Goal: Task Accomplishment & Management: Complete application form

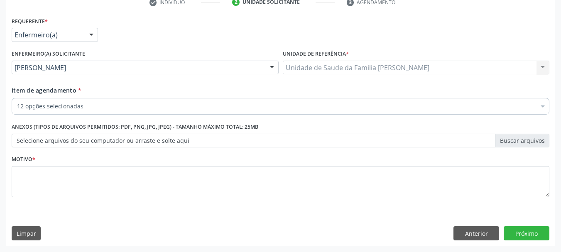
scroll to position [165, 0]
type textarea "PORESTESIA"
click at [525, 234] on button "Próximo" at bounding box center [526, 233] width 46 height 14
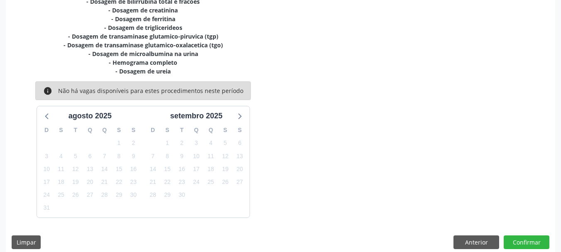
scroll to position [229, 0]
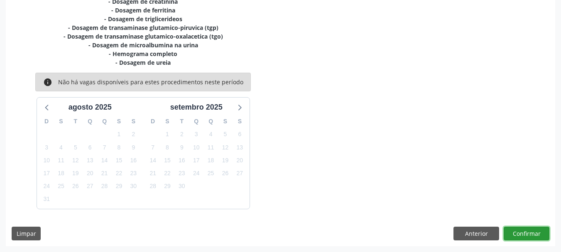
click at [531, 231] on button "Confirmar" at bounding box center [526, 234] width 46 height 14
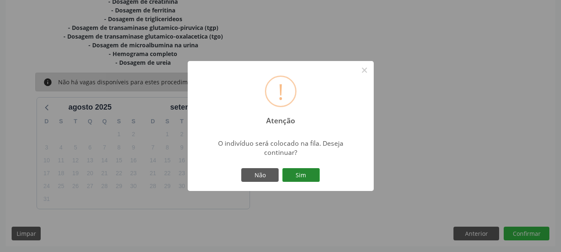
click at [306, 172] on button "Sim" at bounding box center [300, 175] width 37 height 14
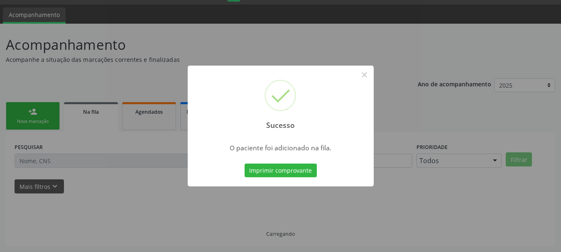
scroll to position [22, 0]
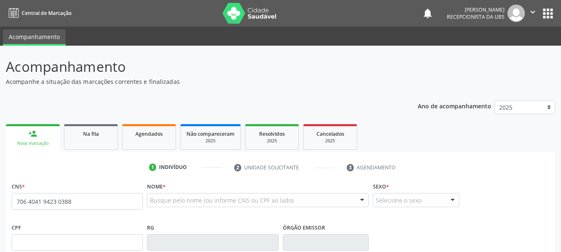
type input "706 4041 9423 0388"
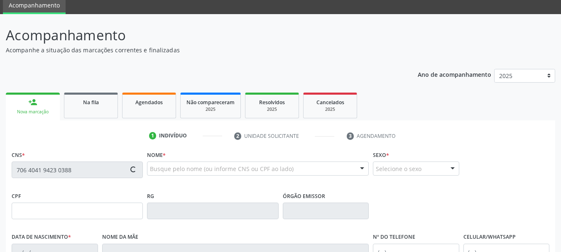
type input "[DATE]"
type input "[PERSON_NAME]"
type input "[PHONE_NUMBER]"
type input "S/N"
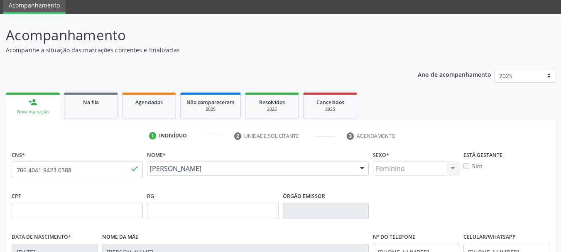
scroll to position [83, 0]
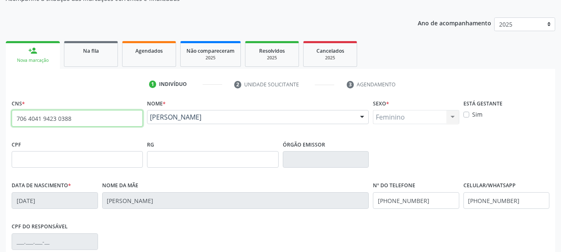
click at [71, 117] on input "706 4041 9423 0388" at bounding box center [77, 118] width 131 height 17
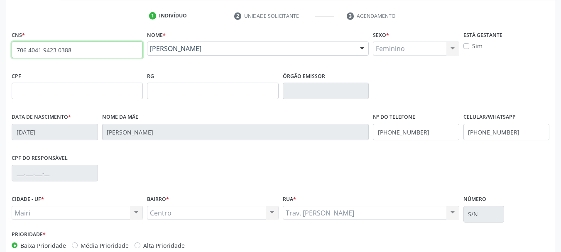
scroll to position [166, 0]
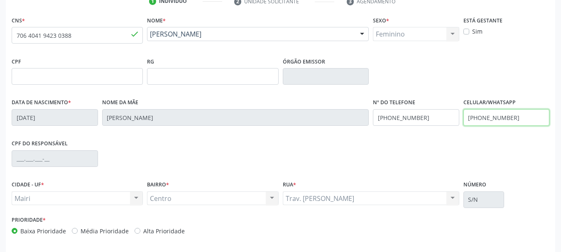
click at [513, 117] on input "[PHONE_NUMBER]" at bounding box center [506, 117] width 86 height 17
click at [521, 117] on input "[PHONE_NUMBER]" at bounding box center [506, 117] width 86 height 17
click at [148, 229] on label "Alta Prioridade" at bounding box center [163, 231] width 41 height 9
click at [140, 229] on input "Alta Prioridade" at bounding box center [137, 230] width 6 height 7
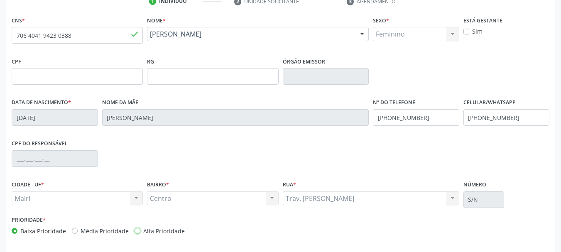
radio input "true"
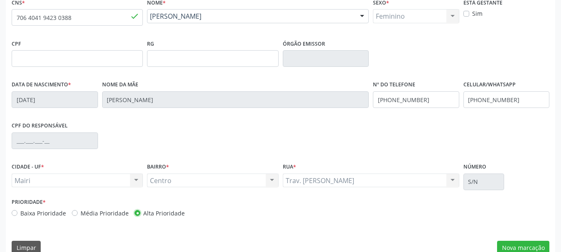
scroll to position [198, 0]
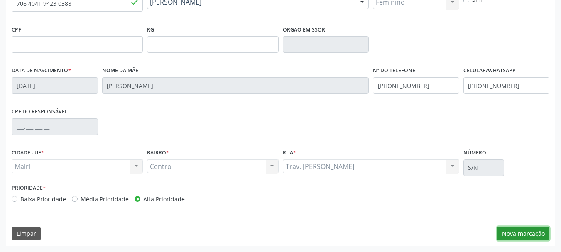
click at [515, 233] on button "Nova marcação" at bounding box center [523, 234] width 52 height 14
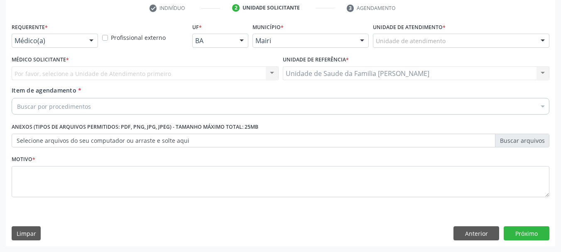
scroll to position [159, 0]
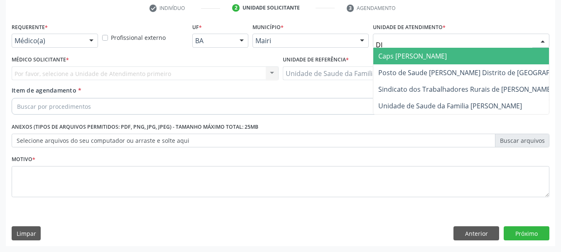
type input "DIL"
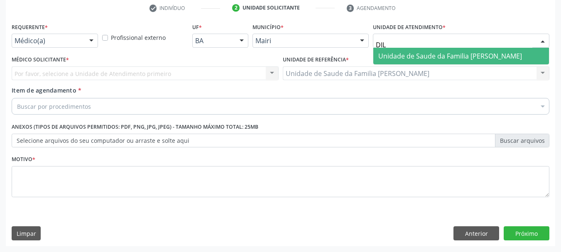
click at [394, 49] on span "Unidade de Saude da Familia [PERSON_NAME]" at bounding box center [461, 56] width 176 height 17
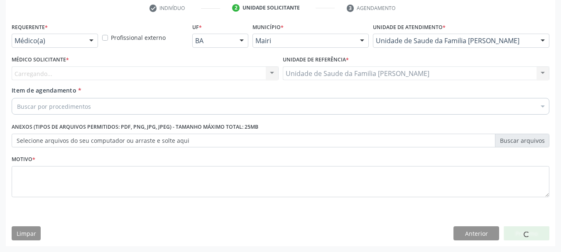
click at [88, 70] on div "Carregando... Nenhum resultado encontrado para: " " Não há nenhuma opção para s…" at bounding box center [145, 73] width 267 height 14
click at [88, 71] on div "Carregando... Nenhum resultado encontrado para: " " Não há nenhuma opção para s…" at bounding box center [145, 73] width 267 height 14
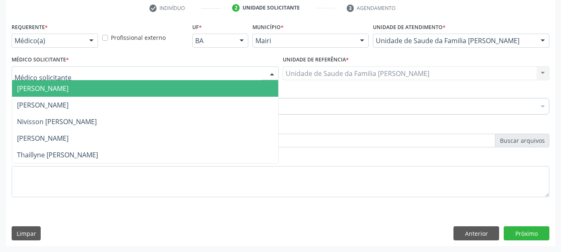
click at [88, 71] on div at bounding box center [145, 73] width 267 height 14
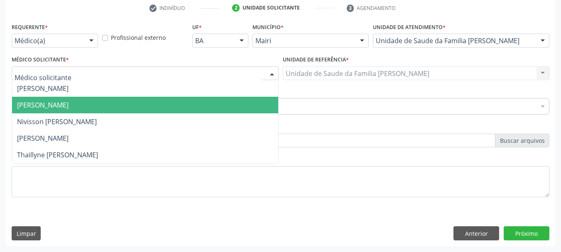
click at [67, 103] on span "[PERSON_NAME]" at bounding box center [42, 104] width 51 height 9
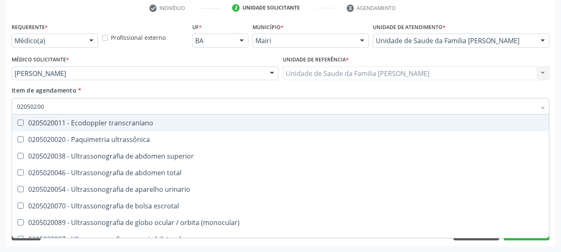
type input "020502004"
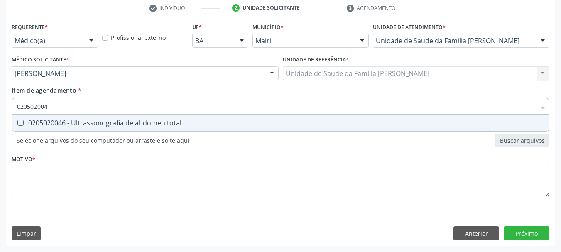
click at [76, 126] on div "0205020046 - Ultrassonografia de abdomen total" at bounding box center [280, 122] width 527 height 7
checkbox total "true"
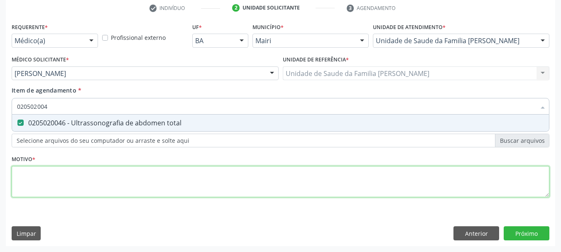
click at [39, 184] on div "Requerente * Médico(a) Médico(a) Enfermeiro(a) Paciente Nenhum resultado encont…" at bounding box center [280, 115] width 537 height 188
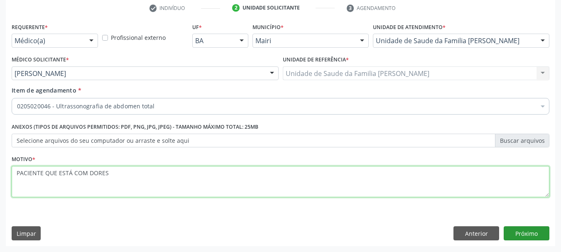
type textarea "PACIENTE QUE ESTÁ COM DORES"
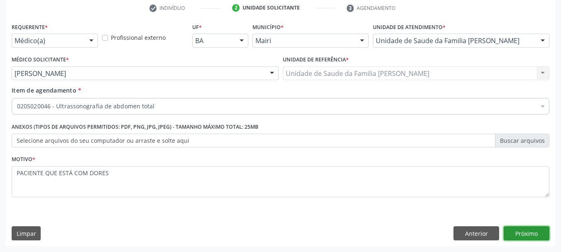
click at [526, 231] on button "Próximo" at bounding box center [526, 233] width 46 height 14
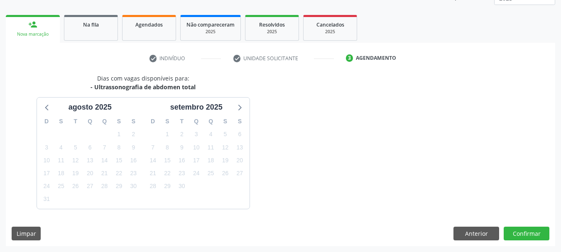
scroll to position [134, 0]
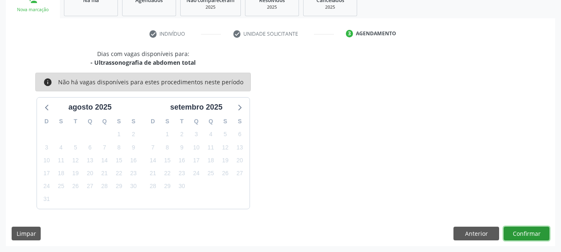
click at [524, 228] on button "Confirmar" at bounding box center [526, 234] width 46 height 14
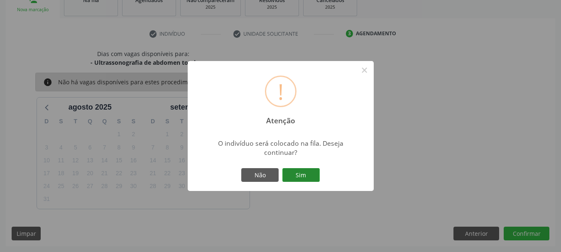
click at [300, 172] on button "Sim" at bounding box center [300, 175] width 37 height 14
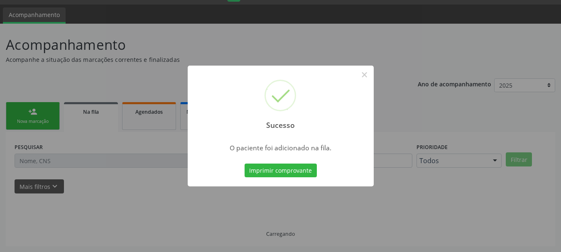
scroll to position [22, 0]
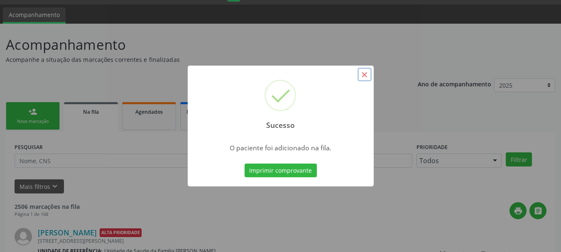
click at [364, 76] on button "×" at bounding box center [364, 75] width 14 height 14
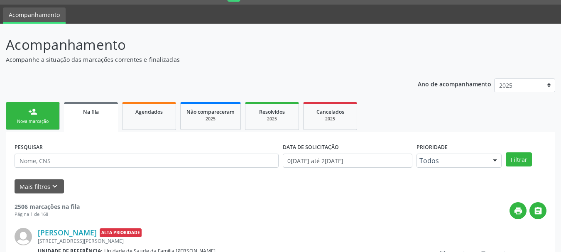
click at [31, 108] on div "person_add" at bounding box center [32, 111] width 9 height 9
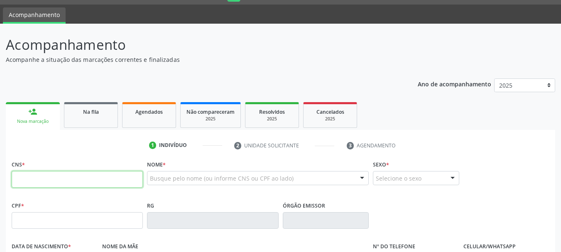
click at [50, 178] on input "text" at bounding box center [77, 179] width 131 height 17
paste input "706 4041 9423 0388"
type input "706 4041 9423 0388"
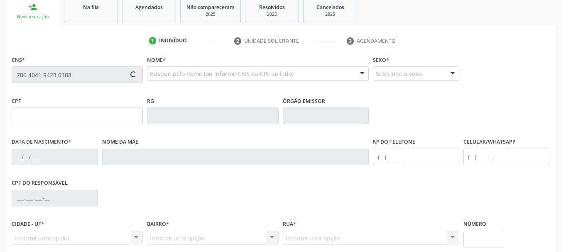
type input "029.734.785-37"
type input "[DATE]"
type input "[PERSON_NAME]"
type input "[PHONE_NUMBER]"
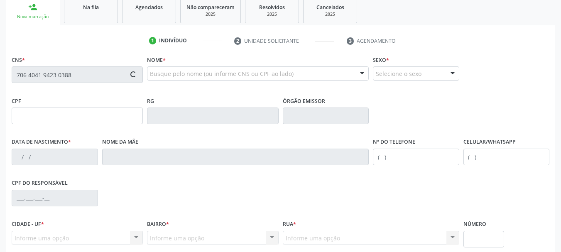
type input "S/N"
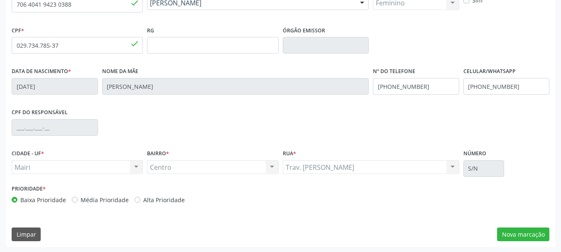
scroll to position [198, 0]
click at [152, 198] on label "Alta Prioridade" at bounding box center [163, 199] width 41 height 9
click at [140, 198] on input "Alta Prioridade" at bounding box center [137, 198] width 6 height 7
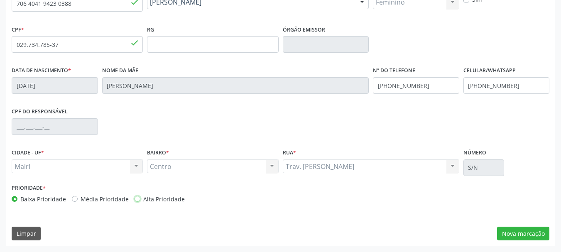
radio input "true"
click at [505, 231] on button "Nova marcação" at bounding box center [523, 234] width 52 height 14
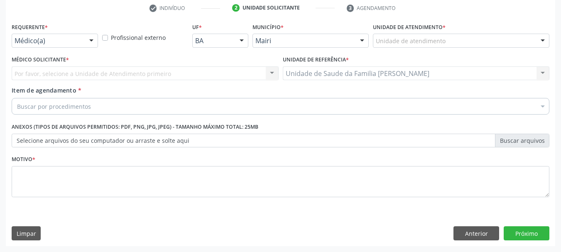
scroll to position [159, 0]
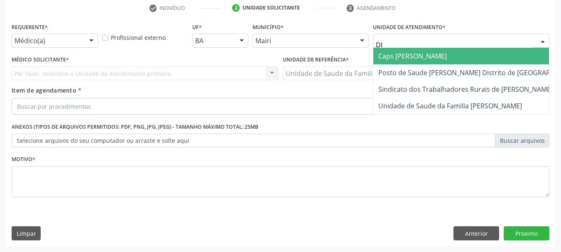
type input "DIL"
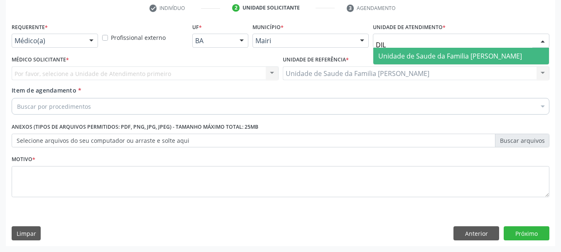
click at [426, 53] on span "Unidade de Saude da Familia [PERSON_NAME]" at bounding box center [450, 55] width 144 height 9
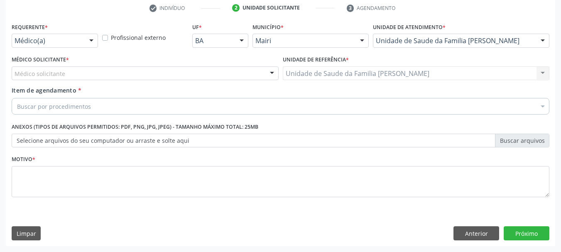
click at [100, 76] on div "Médico solicitante" at bounding box center [145, 73] width 267 height 14
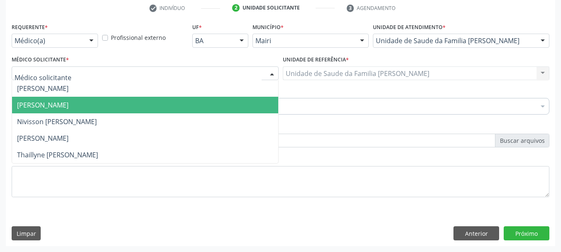
click at [88, 100] on span "[PERSON_NAME]" at bounding box center [145, 105] width 266 height 17
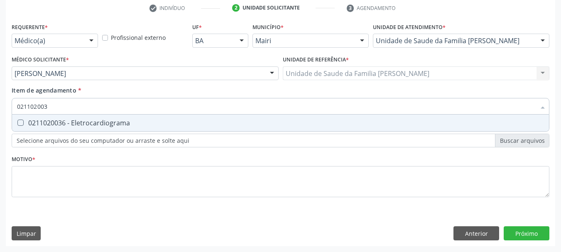
type input "0211020036"
click at [85, 124] on div "0211020036 - Eletrocardiograma" at bounding box center [280, 122] width 527 height 7
checkbox Eletrocardiograma "true"
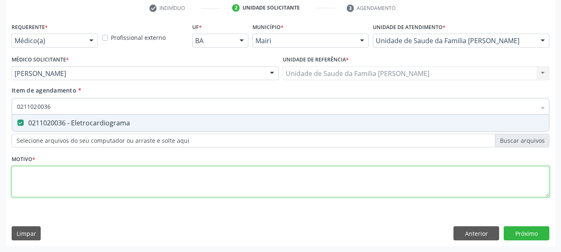
click at [27, 183] on div "Requerente * Médico(a) Médico(a) Enfermeiro(a) Paciente Nenhum resultado encont…" at bounding box center [280, 115] width 537 height 188
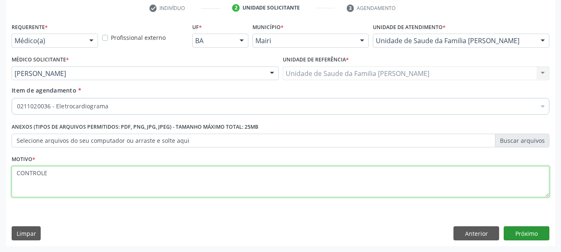
type textarea "CONTROLE"
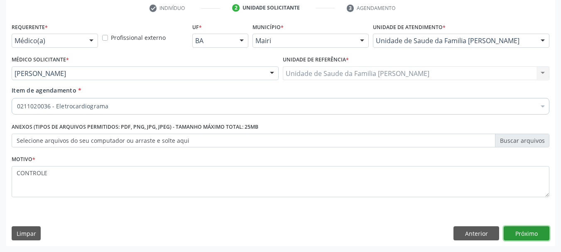
click at [519, 227] on button "Próximo" at bounding box center [526, 233] width 46 height 14
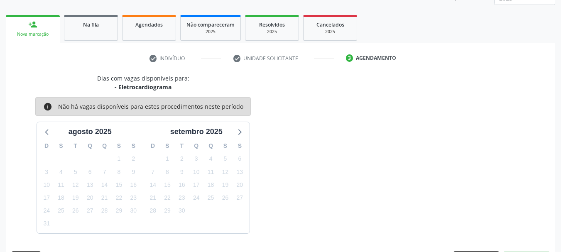
scroll to position [134, 0]
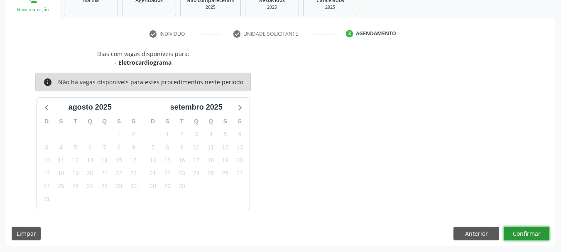
click at [525, 236] on button "Confirmar" at bounding box center [526, 234] width 46 height 14
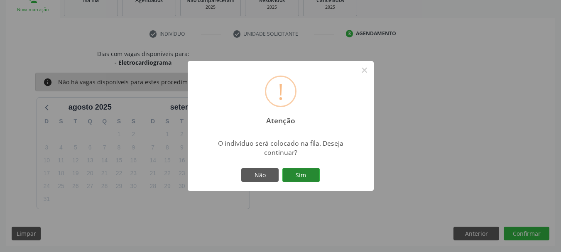
click at [304, 176] on button "Sim" at bounding box center [300, 175] width 37 height 14
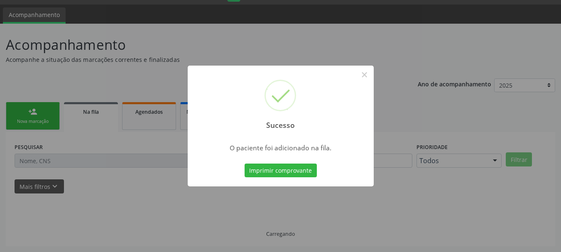
scroll to position [22, 0]
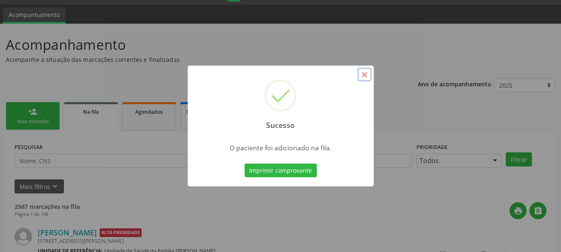
click at [361, 75] on button "×" at bounding box center [364, 75] width 14 height 14
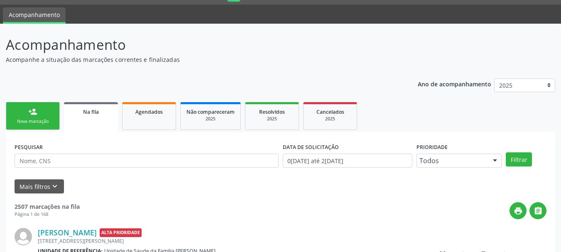
click at [29, 122] on div "Nova marcação" at bounding box center [32, 121] width 41 height 6
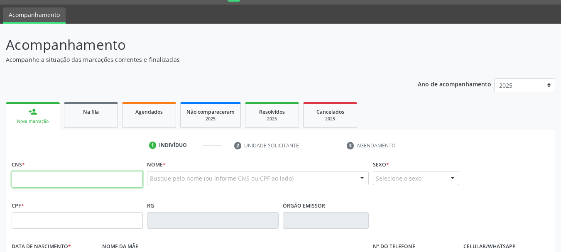
click at [49, 173] on input "text" at bounding box center [77, 179] width 131 height 17
paste input "706 4041 9423 0388"
type input "706 4041 9423 0388"
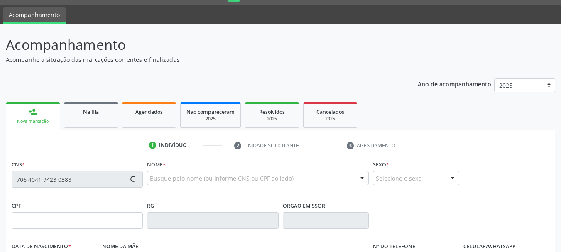
type input "029.734.785-37"
type input "[DATE]"
type input "[PERSON_NAME]"
type input "[PHONE_NUMBER]"
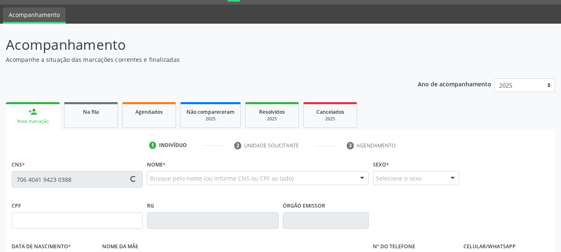
type input "S/N"
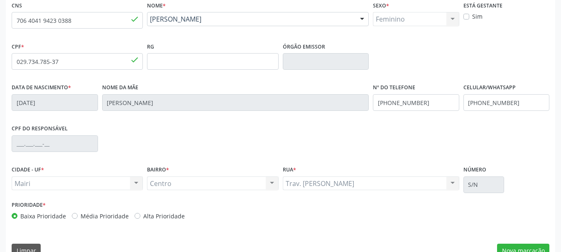
scroll to position [188, 0]
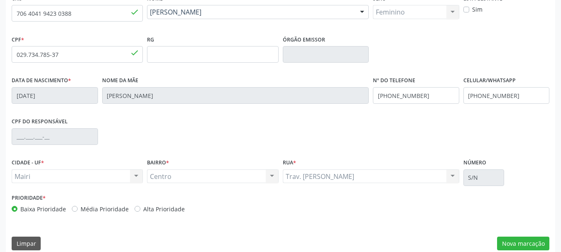
click at [154, 205] on label "Alta Prioridade" at bounding box center [163, 209] width 41 height 9
click at [140, 205] on input "Alta Prioridade" at bounding box center [137, 208] width 6 height 7
radio input "true"
click at [519, 239] on button "Nova marcação" at bounding box center [523, 244] width 52 height 14
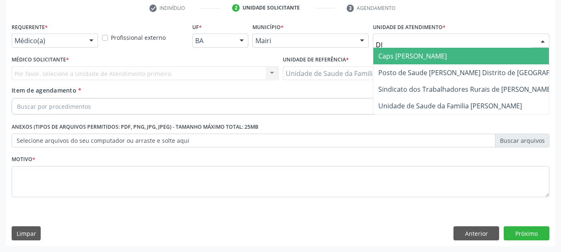
type input "DIL"
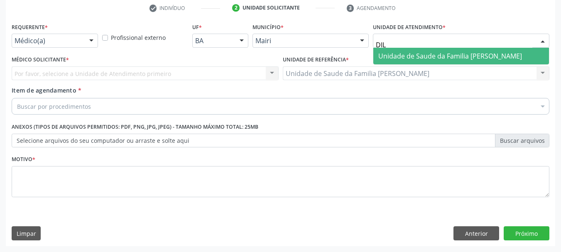
click at [402, 57] on span "Unidade de Saude da Familia [PERSON_NAME]" at bounding box center [450, 55] width 144 height 9
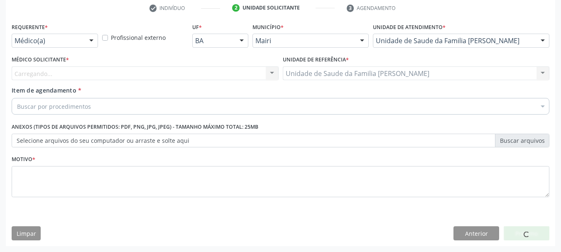
click at [76, 71] on div "Carregando..." at bounding box center [145, 73] width 267 height 14
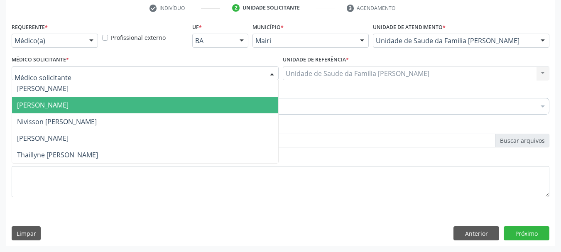
click at [52, 109] on span "[PERSON_NAME]" at bounding box center [42, 104] width 51 height 9
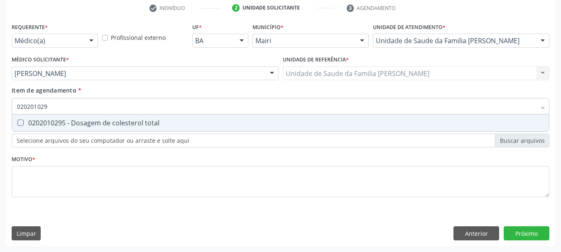
type input "0202010295"
click at [53, 122] on div "0202010295 - Dosagem de colesterol total" at bounding box center [280, 122] width 527 height 7
checkbox total "true"
type input "0"
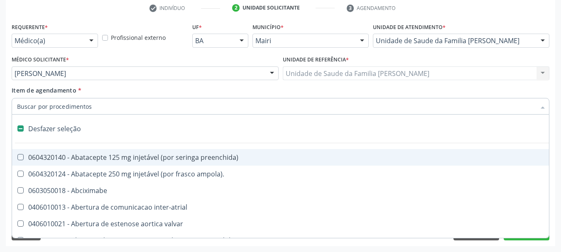
checkbox preenchida\) "false"
type input "02"
checkbox estimulo "true"
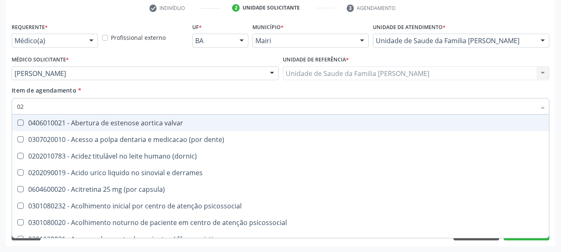
type input "020"
checkbox alimentos "true"
checkbox total "false"
type input "0202"
checkbox queimado "true"
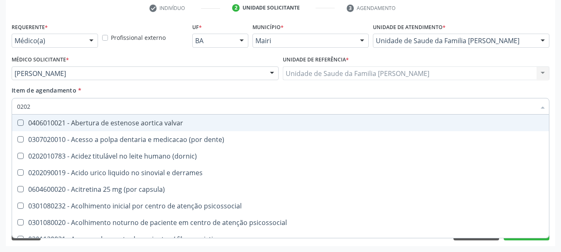
checkbox alimentos "false"
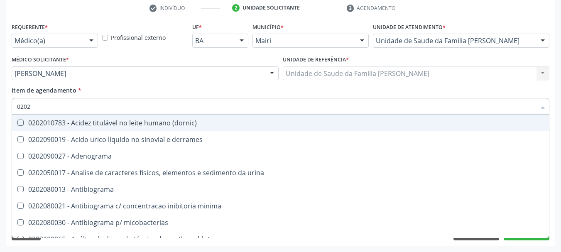
type input "02020"
checkbox ionizavel "true"
checkbox total "false"
type input "020201"
checkbox htlv-1 "true"
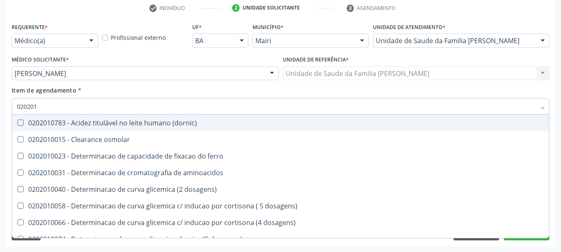
type input "0202010"
checkbox ionizavel "true"
checkbox total "false"
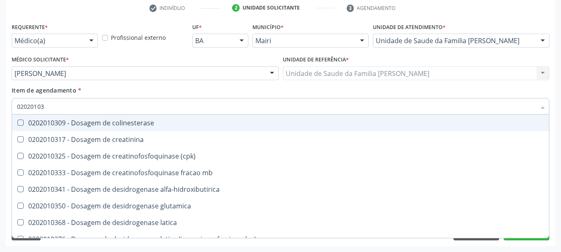
type input "020201031"
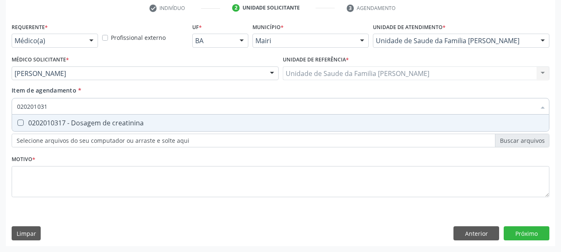
click at [61, 123] on div "0202010317 - Dosagem de creatinina" at bounding box center [280, 122] width 527 height 7
checkbox creatinina "true"
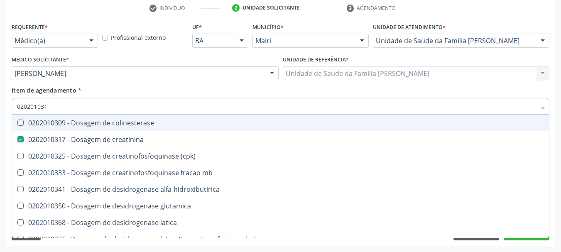
type input "02020103"
checkbox colinesterase "false"
type input "0"
checkbox creatinina "false"
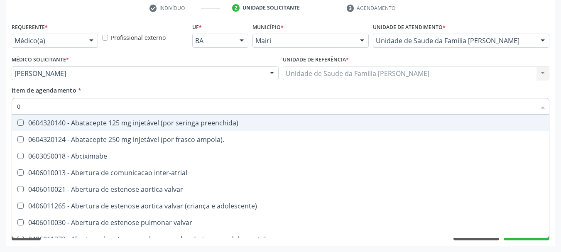
type input "02"
checkbox estimulo "true"
checkbox meckel "true"
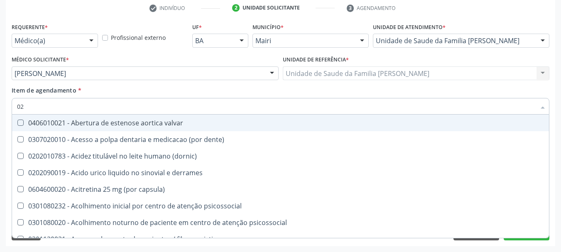
type input "020"
checkbox alimentos "true"
checkbox debridamento "true"
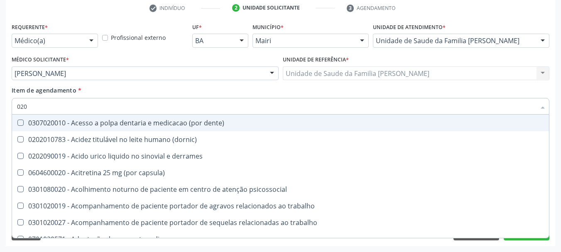
type input "0202"
checkbox ocular "true"
checkbox nervo "true"
checkbox total "false"
checkbox creatinina "false"
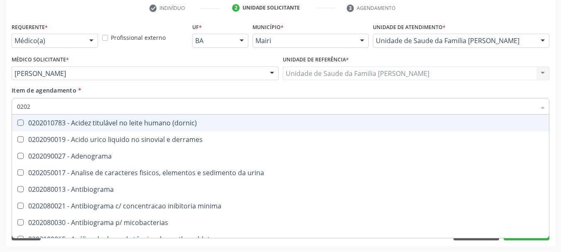
type input "02020"
checkbox ionizavel "true"
checkbox catecolaminas "true"
checkbox total "false"
checkbox creatinina "false"
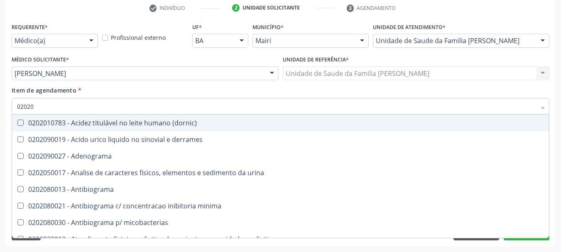
type input "020201"
checkbox htlv-1 "true"
checkbox \(ch50\) "true"
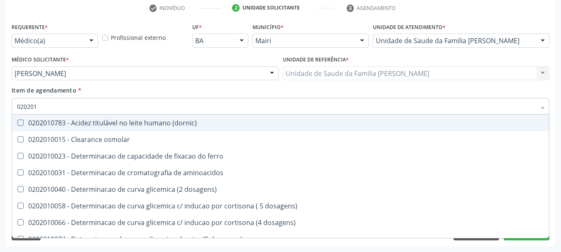
type input "0202010"
checkbox ionizavel "true"
checkbox catecolaminas "true"
checkbox total "false"
checkbox creatinina "false"
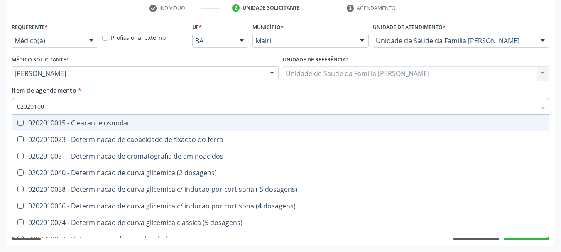
type input "020201004"
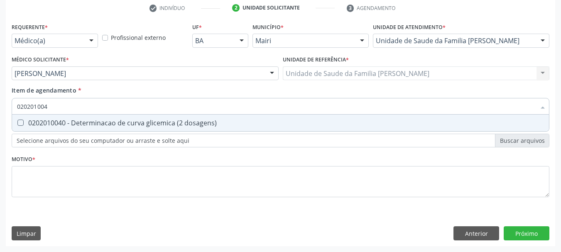
click at [61, 123] on div "0202010040 - Determinacao de curva glicemica (2 dosagens)" at bounding box center [280, 122] width 527 height 7
checkbox dosagens\) "true"
type input "02020100"
checkbox dosagens\) "false"
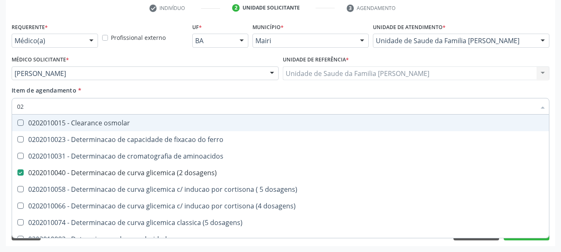
type input "0"
checkbox dosagens\) "false"
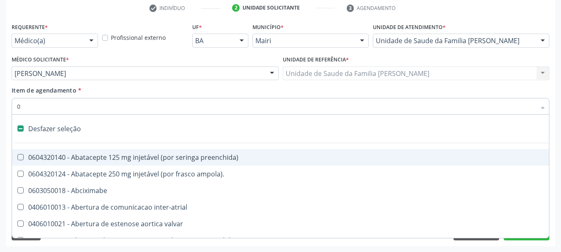
type input "02"
checkbox alimentação "true"
checkbox estimulo "true"
checkbox meckel "true"
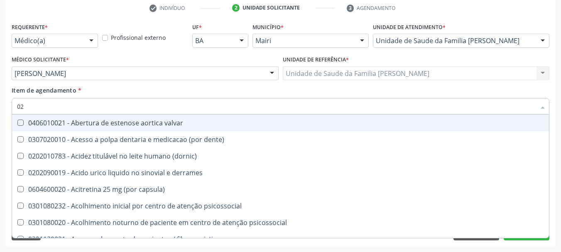
type input "020"
checkbox comprimido\) "true"
checkbox alimentos "true"
checkbox debridamento "true"
checkbox dosagens\) "false"
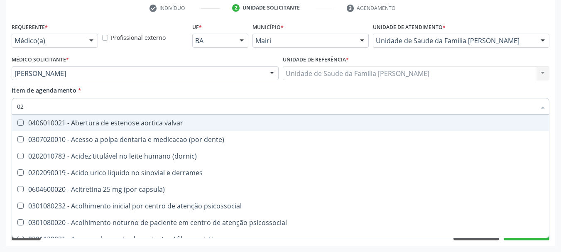
checkbox total "false"
checkbox creatinina "false"
type input "0202"
checkbox Ancora "true"
checkbox queimado "true"
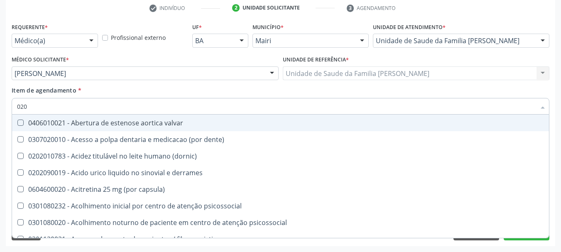
checkbox neurocirurgia "true"
checkbox comprimido\) "false"
checkbox alimentos "false"
checkbox debridamento "false"
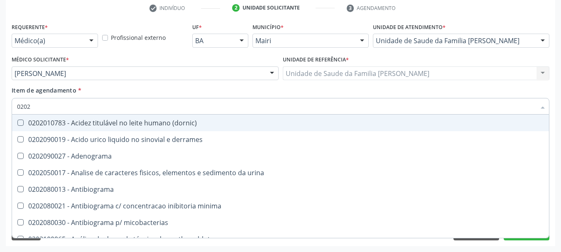
type input "02020"
checkbox htlv-1 "true"
checkbox dosagens\) "false"
checkbox ionizavel "true"
checkbox catecolaminas "true"
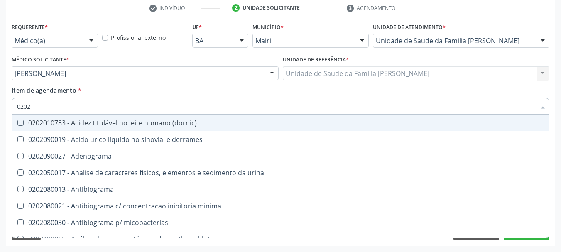
checkbox total "false"
checkbox creatinina "false"
type input "020201"
checkbox Antibiograma "true"
checkbox htlv-1 "true"
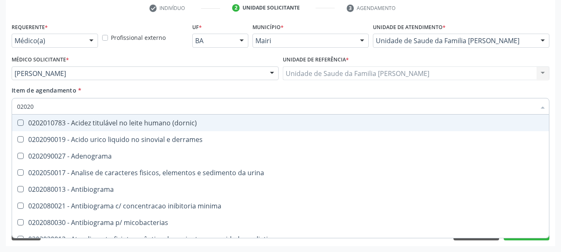
checkbox \(ch50\) "true"
checkbox dosagens\) "false"
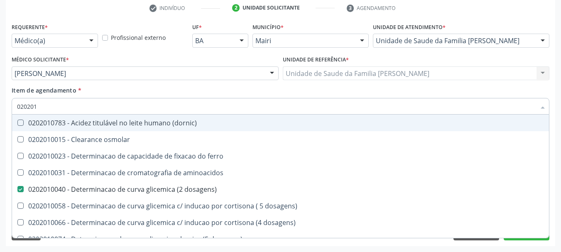
type input "0202010"
checkbox ionizavel "true"
checkbox catecolaminas "true"
checkbox total "false"
checkbox creatinina "false"
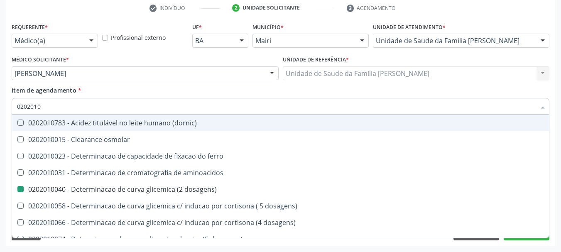
type input "02020106"
checkbox dosagens\) "false"
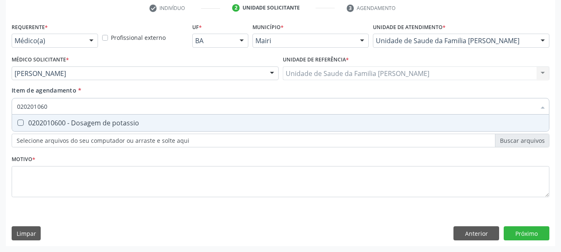
type input "0202010600"
click at [61, 123] on div "0202010600 - Dosagem de potassio" at bounding box center [280, 122] width 527 height 7
checkbox potassio "true"
type input "0"
checkbox potassio "false"
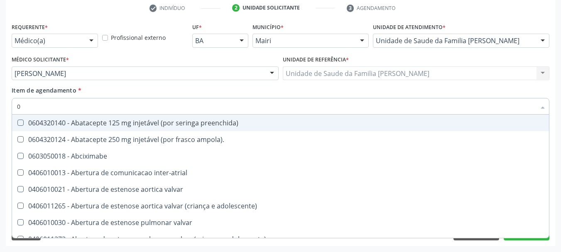
type input "02"
checkbox alimentação "true"
checkbox estimulo "true"
checkbox meckel "true"
checkbox redome\) "true"
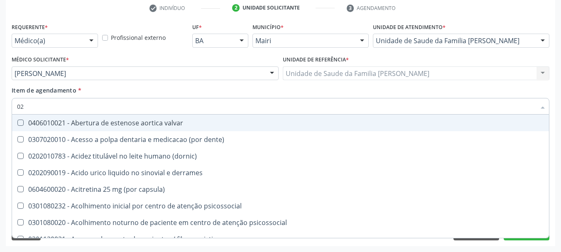
type input "020"
checkbox comprimido\) "true"
checkbox alimentos "true"
checkbox debridamento "true"
checkbox dosagens\) "false"
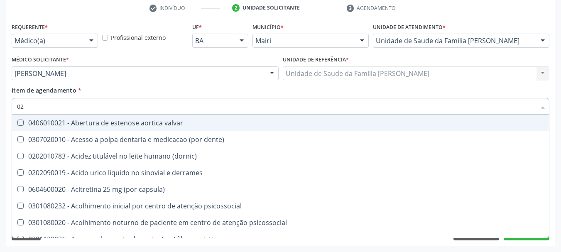
checkbox lumen "true"
checkbox total "false"
checkbox creatinina "false"
checkbox potassio "false"
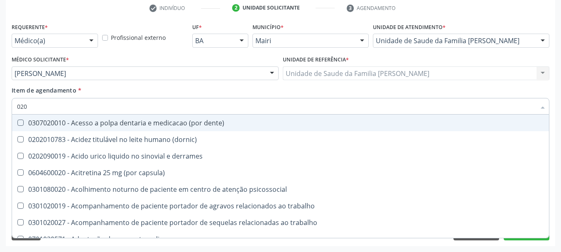
type input "0202"
checkbox lisa "true"
checkbox ocular "true"
checkbox nervo "true"
checkbox neoplasias "true"
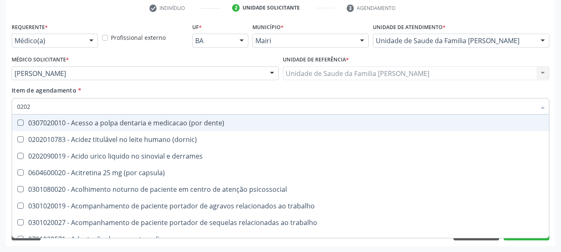
checkbox dosagens\) "false"
checkbox total "false"
checkbox creatinina "false"
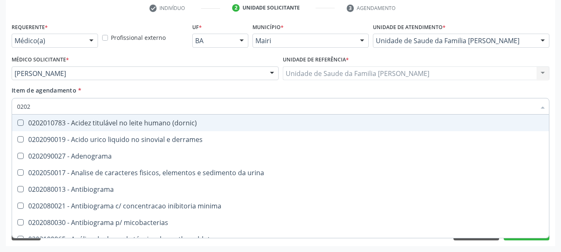
type input "02020"
checkbox htlv-1 "true"
checkbox dosagens\) "false"
checkbox ionizavel "true"
checkbox catecolaminas "true"
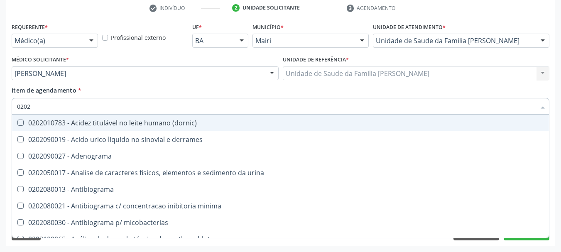
checkbox total "false"
checkbox creatinina "false"
checkbox isomerase-fosfohexose "true"
checkbox potassio "false"
type input "020201"
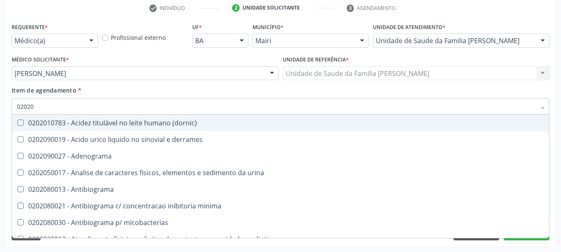
checkbox Antibiograma "true"
checkbox htlv-1 "true"
checkbox \(ch50\) "true"
checkbox dosagens\) "false"
checkbox d "true"
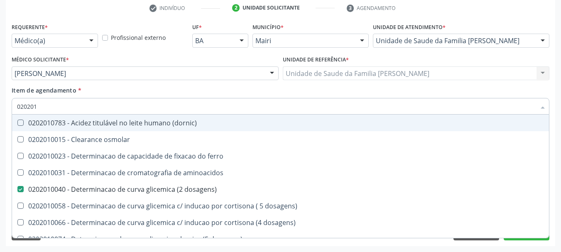
type input "0202010"
checkbox ionizavel "true"
checkbox catecolaminas "true"
checkbox total "false"
checkbox creatinina "false"
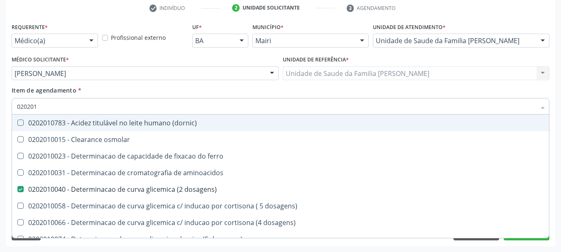
checkbox hidroxiprolina "true"
checkbox potassio "false"
type input "02020106"
checkbox \(dornic\) "true"
checkbox dosagens\) "false"
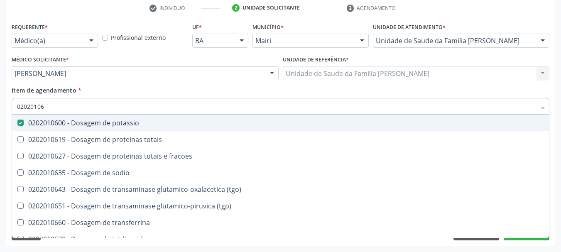
type input "020201067"
checkbox potassio "false"
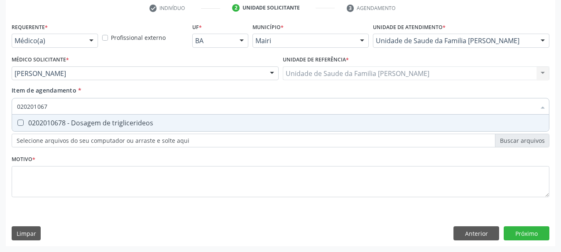
type input "0202010678"
click at [61, 123] on div "0202010678 - Dosagem de triglicerideos" at bounding box center [280, 122] width 527 height 7
checkbox triglicerideos "true"
type input "0"
checkbox triglicerideos "false"
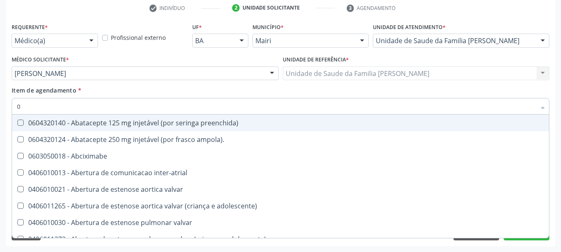
type input "02"
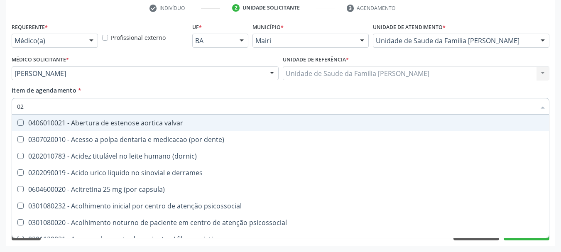
checkbox dosagens\) "true"
checkbox total "true"
checkbox creatinina "true"
checkbox potassio "true"
checkbox triglicerideos "true"
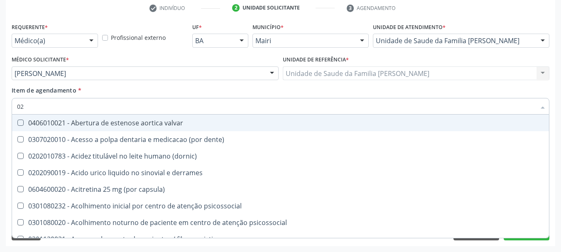
type input "020"
checkbox comprimido\) "true"
checkbox alimentos "true"
checkbox debridamento "true"
checkbox dosagens\) "false"
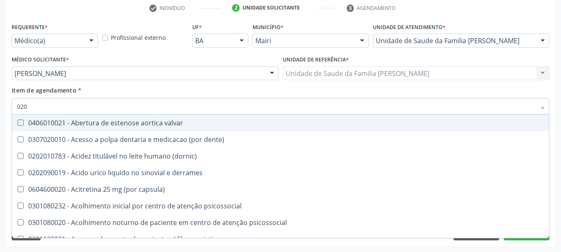
checkbox lumen "true"
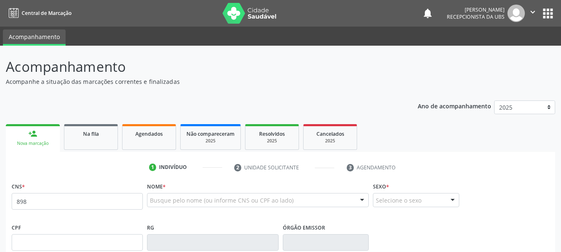
scroll to position [22, 0]
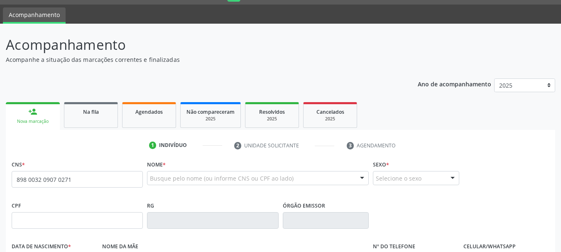
type input "898 0032 0907 0271"
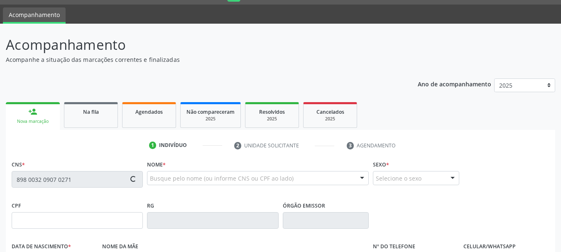
type input "07/09/2011"
type input "[PERSON_NAME]"
type input "[PHONE_NUMBER]"
type input "117.527.125-01"
type input "S/N"
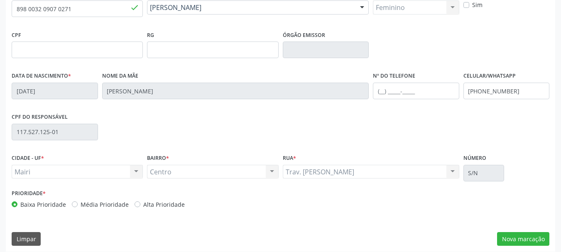
scroll to position [198, 0]
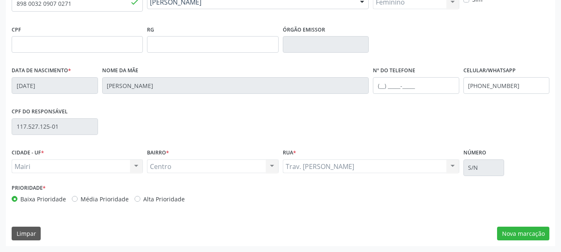
click at [164, 202] on label "Alta Prioridade" at bounding box center [163, 199] width 41 height 9
click at [140, 202] on input "Alta Prioridade" at bounding box center [137, 198] width 6 height 7
radio input "true"
click at [507, 232] on button "Nova marcação" at bounding box center [523, 234] width 52 height 14
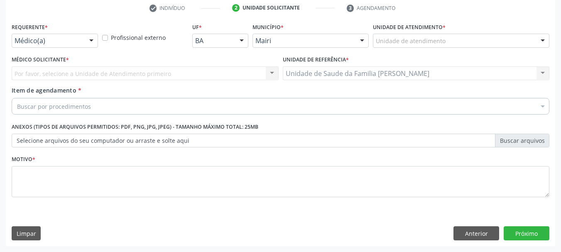
scroll to position [159, 0]
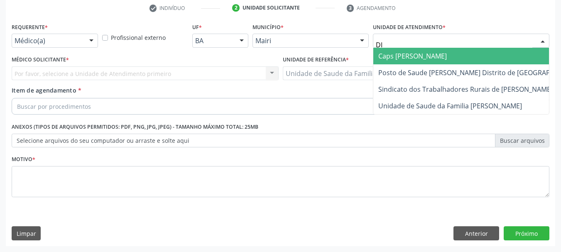
type input "DIL"
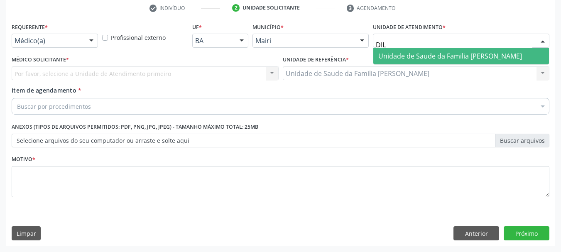
click at [408, 57] on span "Unidade de Saude da Familia [PERSON_NAME]" at bounding box center [450, 55] width 144 height 9
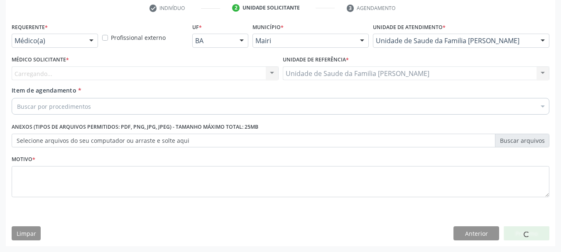
click at [96, 77] on div "Carregando... Nenhum resultado encontrado para: " " Não há nenhuma opção para s…" at bounding box center [145, 73] width 267 height 14
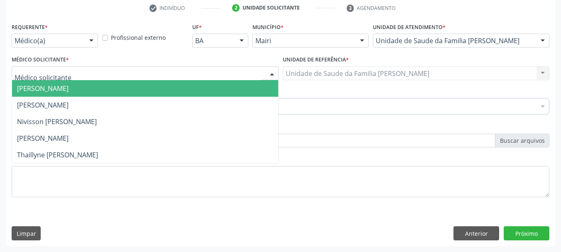
click at [95, 77] on div at bounding box center [145, 73] width 267 height 14
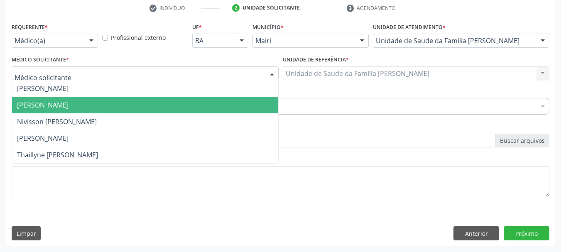
click at [68, 101] on span "[PERSON_NAME]" at bounding box center [42, 104] width 51 height 9
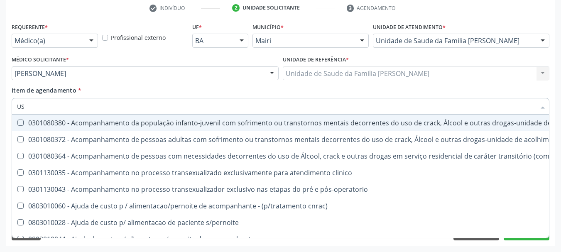
type input "USG"
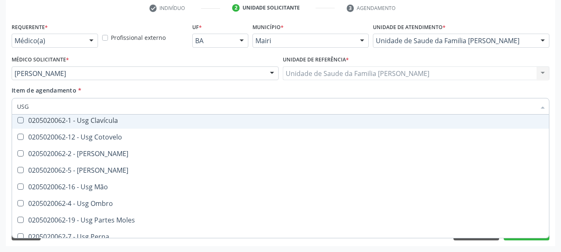
scroll to position [83, 0]
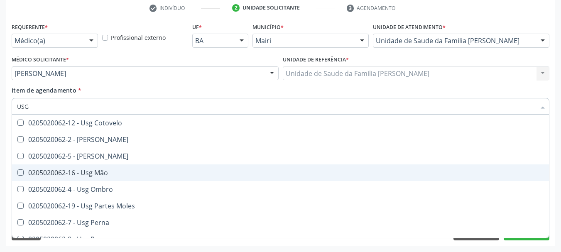
click at [103, 173] on div "0205020062-16 - Usg Mão" at bounding box center [280, 172] width 527 height 7
checkbox Mão "true"
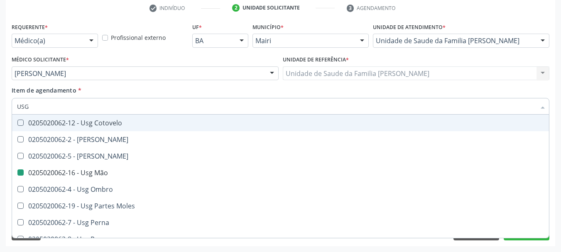
click at [164, 84] on div "Médico Solicitante * Edisbel Valdes Mendez Daniel Souza Hipolito Edisbel Valdes…" at bounding box center [145, 70] width 271 height 32
checkbox Braço "true"
checkbox Mão "false"
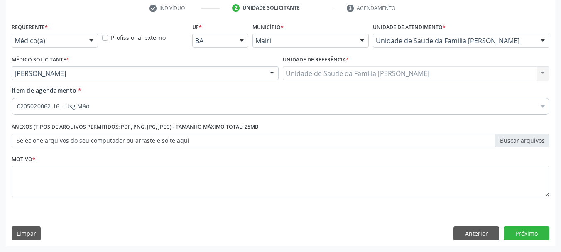
scroll to position [0, 0]
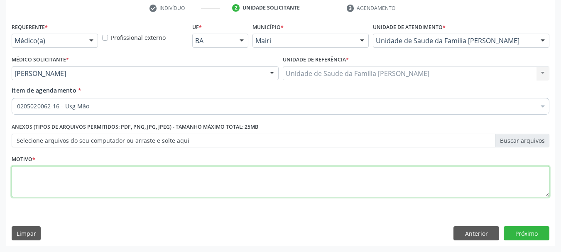
click at [53, 180] on textarea at bounding box center [280, 182] width 537 height 32
type textarea "DIREITA"
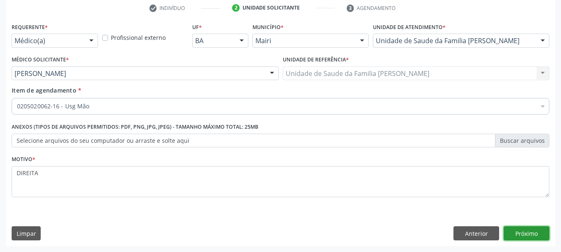
click at [513, 232] on button "Próximo" at bounding box center [526, 233] width 46 height 14
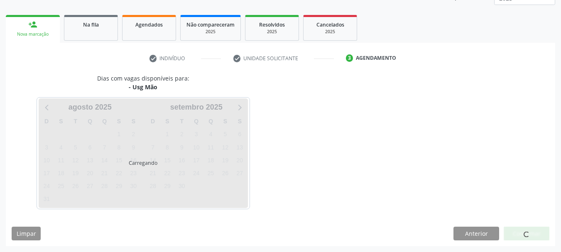
scroll to position [134, 0]
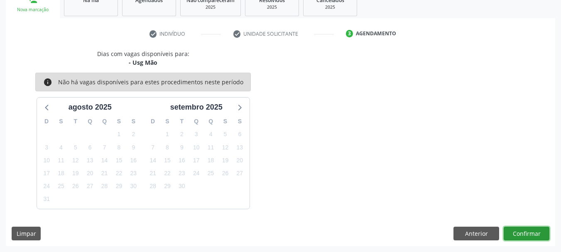
click at [513, 232] on button "Confirmar" at bounding box center [526, 234] width 46 height 14
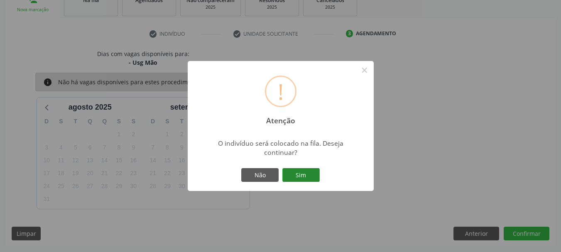
click at [294, 174] on button "Sim" at bounding box center [300, 175] width 37 height 14
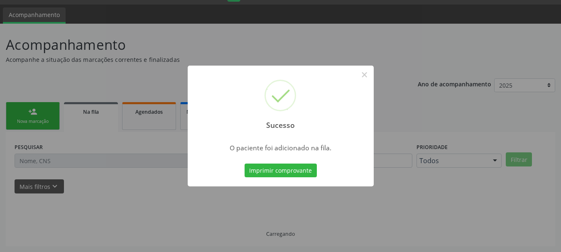
scroll to position [22, 0]
